Goal: Transaction & Acquisition: Subscribe to service/newsletter

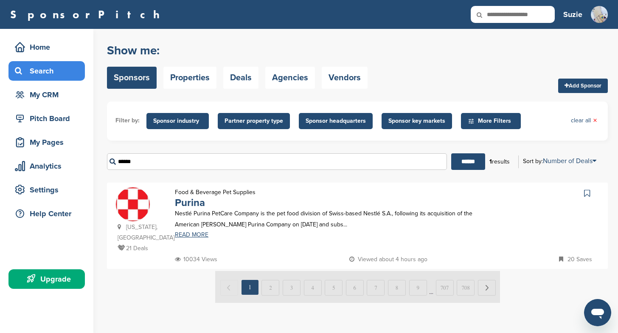
drag, startPoint x: 146, startPoint y: 160, endPoint x: 101, endPoint y: 160, distance: 44.5
click at [101, 160] on div "Home Search My CRM Pitch Board My Pages Analytics Settings Help Center Upgrade …" at bounding box center [309, 181] width 618 height 304
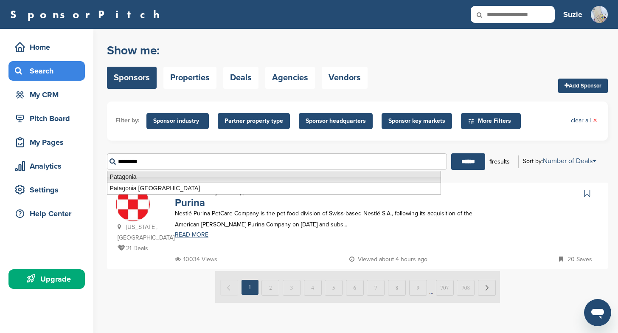
click at [133, 176] on li "Patagonia" at bounding box center [274, 177] width 334 height 12
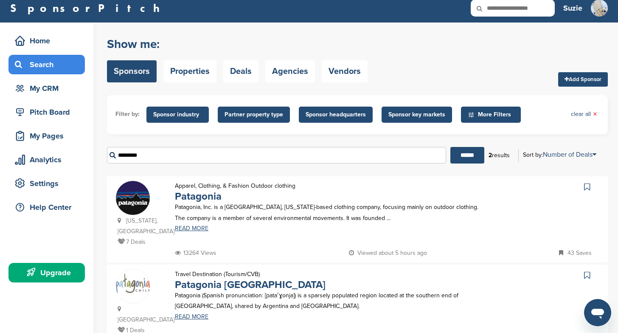
scroll to position [13, 0]
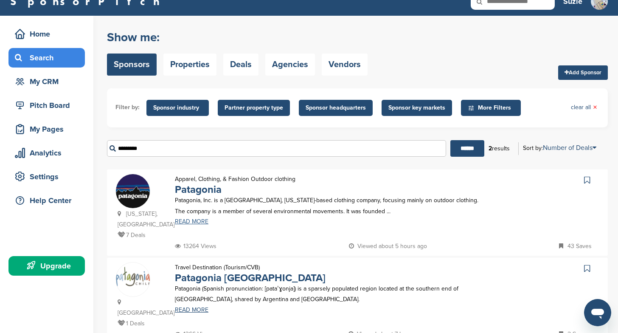
type input "*********"
click at [190, 221] on link "READ MORE" at bounding box center [329, 221] width 308 height 6
click at [129, 189] on img at bounding box center [133, 191] width 34 height 34
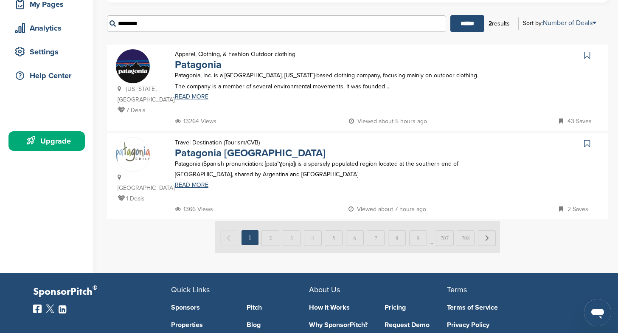
scroll to position [151, 0]
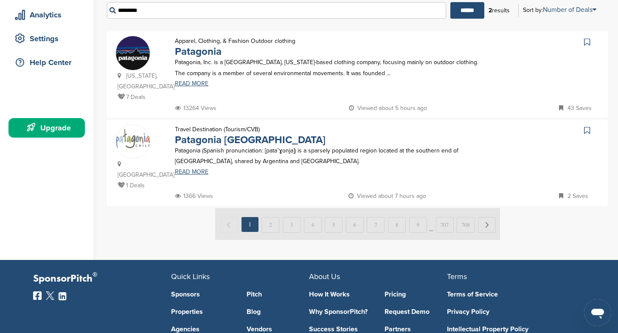
click at [53, 129] on div "Upgrade" at bounding box center [49, 127] width 72 height 15
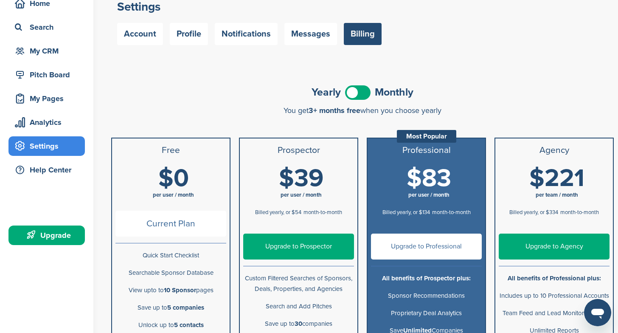
scroll to position [49, 0]
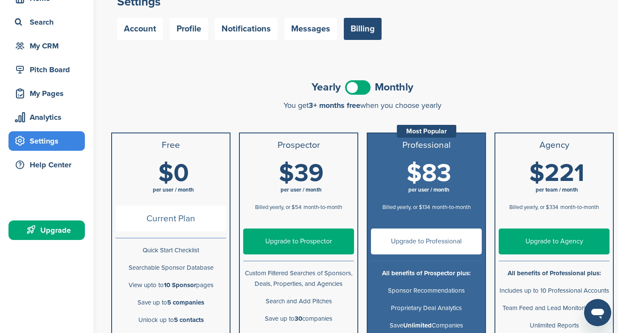
click at [304, 240] on link "Upgrade to Prospector" at bounding box center [298, 241] width 111 height 26
click at [367, 90] on span at bounding box center [357, 87] width 25 height 14
click at [311, 239] on link "Upgrade to Prospector" at bounding box center [298, 241] width 111 height 26
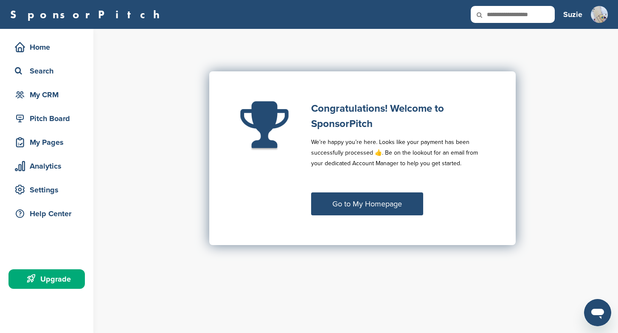
click at [364, 202] on link "Go to My Homepage" at bounding box center [367, 203] width 112 height 23
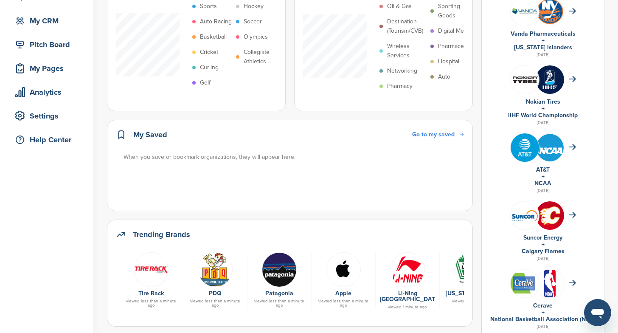
scroll to position [75, 0]
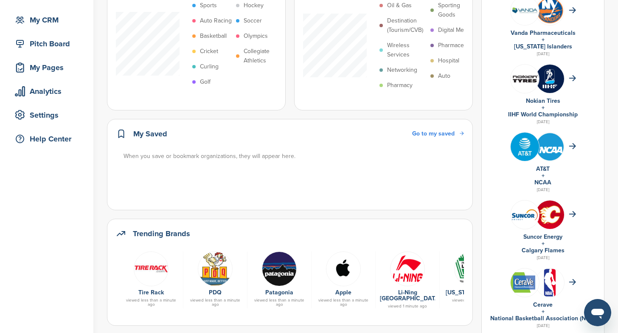
click at [431, 130] on span "Go to my saved" at bounding box center [433, 133] width 42 height 7
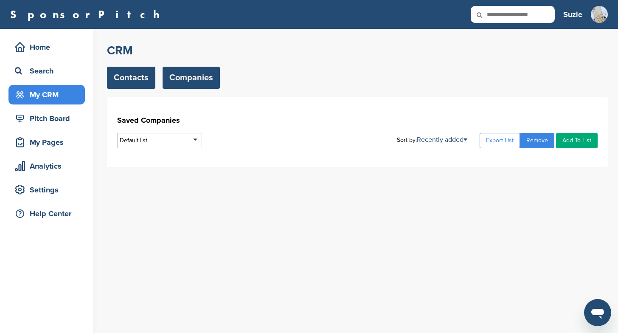
click at [126, 80] on link "Contacts" at bounding box center [131, 78] width 48 height 22
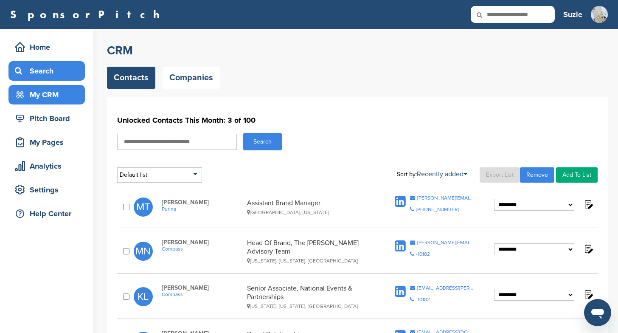
click at [40, 75] on div "Search" at bounding box center [49, 70] width 72 height 15
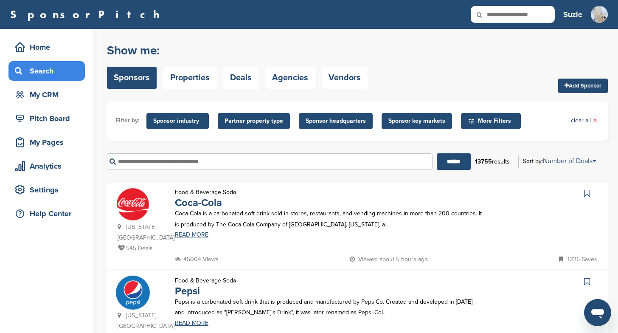
click at [136, 161] on input "text" at bounding box center [269, 161] width 325 height 17
type input "*********"
click at [437, 153] on input "******" at bounding box center [454, 161] width 34 height 17
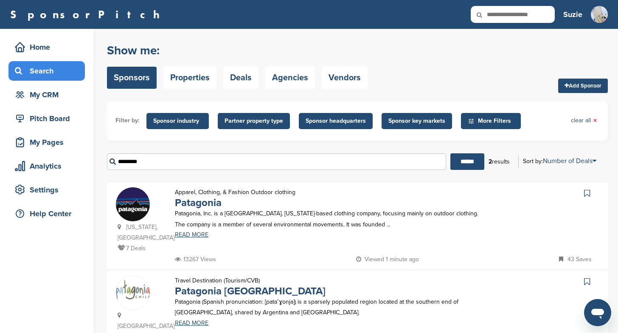
click at [270, 242] on div "Apparel, Clothing, & Fashion Outdoor clothing Patagonia Patagonia, Inc. is a Ve…" at bounding box center [328, 220] width 325 height 67
click at [196, 236] on link "READ MORE" at bounding box center [329, 235] width 308 height 6
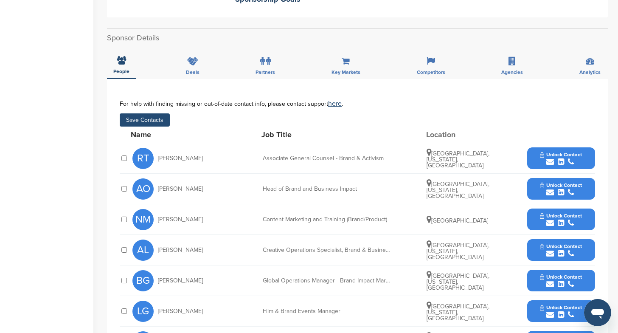
scroll to position [273, 0]
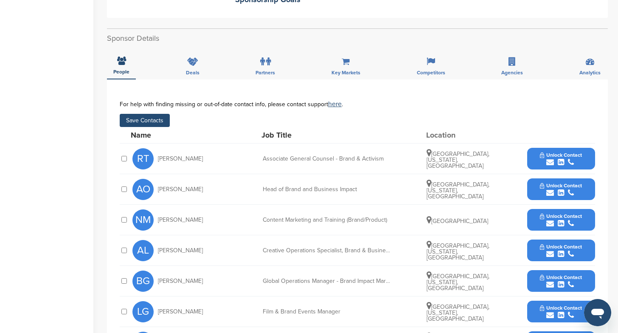
click at [559, 213] on span "Unlock Contact" at bounding box center [561, 216] width 42 height 6
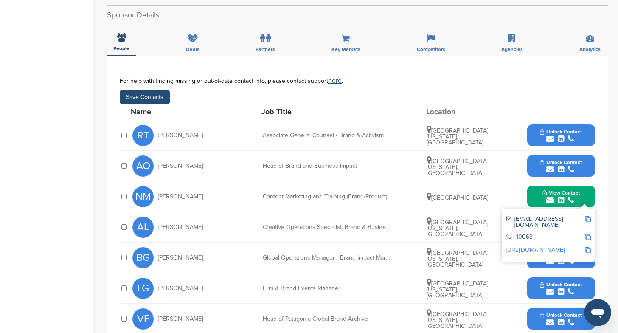
scroll to position [297, 0]
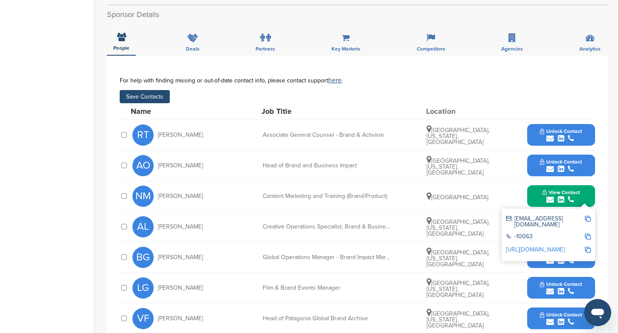
click at [588, 216] on img at bounding box center [588, 219] width 6 height 6
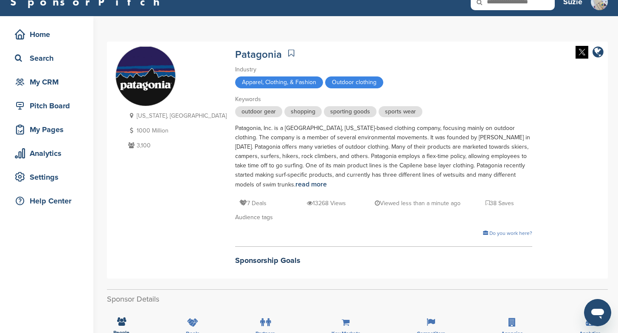
scroll to position [0, 0]
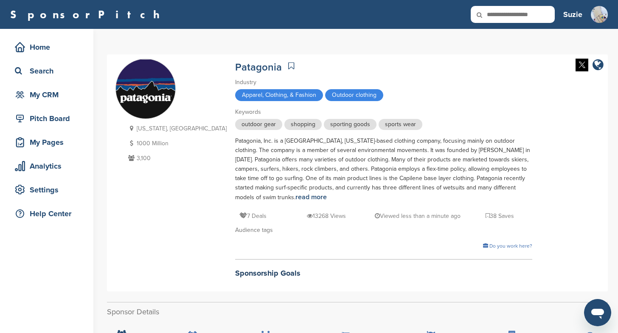
click at [288, 64] on icon at bounding box center [291, 66] width 6 height 8
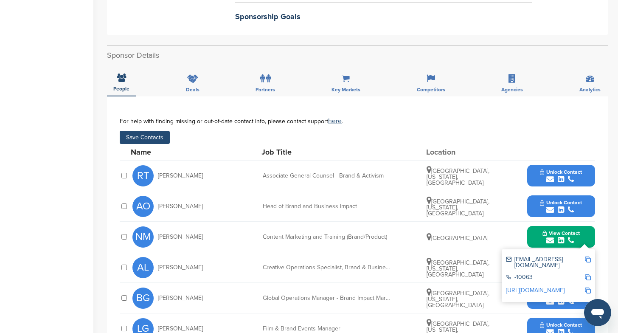
scroll to position [257, 0]
click at [544, 286] on link "[URL][DOMAIN_NAME]" at bounding box center [535, 289] width 59 height 7
